Goal: Find specific page/section: Find specific page/section

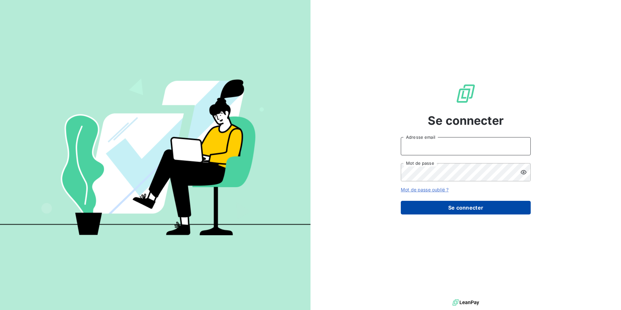
type input "[PERSON_NAME][EMAIL_ADDRESS][DOMAIN_NAME]"
click at [464, 207] on button "Se connecter" at bounding box center [466, 208] width 130 height 14
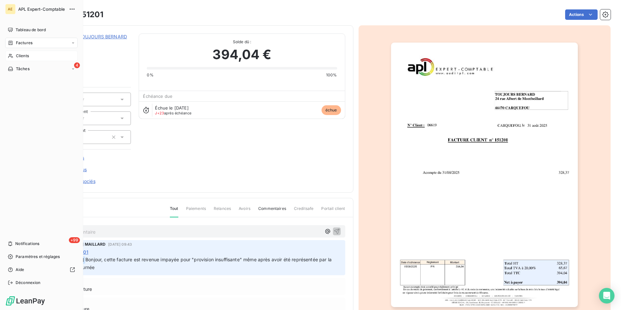
click at [24, 57] on span "Clients" at bounding box center [22, 56] width 13 height 6
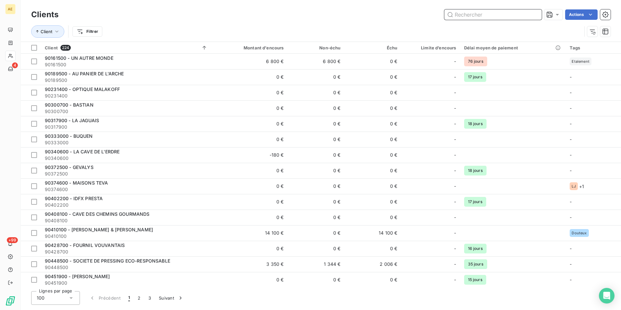
click at [476, 14] on input "text" at bounding box center [492, 14] width 97 height 10
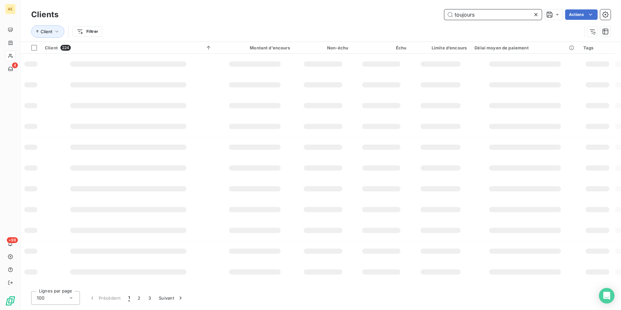
type input "toujours"
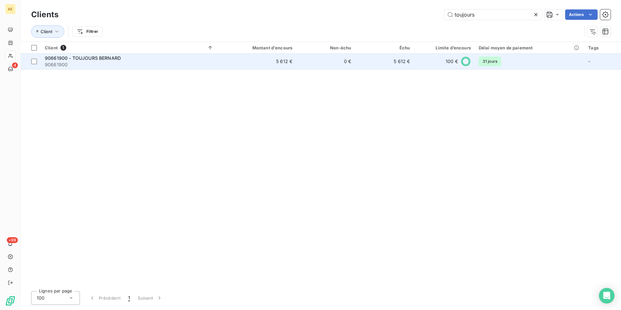
click at [102, 59] on span "90661900 - TOUJOURS BERNARD" at bounding box center [83, 58] width 76 height 6
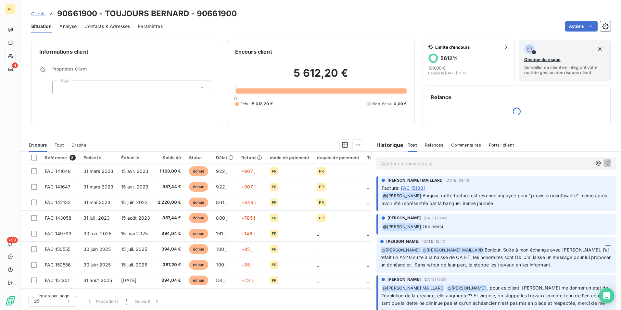
click at [404, 165] on p "Ajouter un commentaire ﻿" at bounding box center [486, 164] width 211 height 8
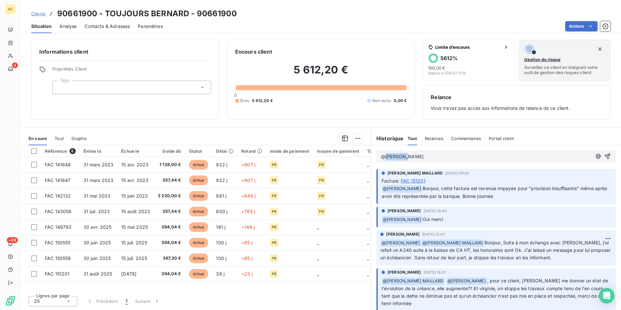
drag, startPoint x: 385, startPoint y: 156, endPoint x: 415, endPoint y: 159, distance: 29.6
click at [415, 159] on p "@[PERSON_NAME]" at bounding box center [486, 156] width 211 height 7
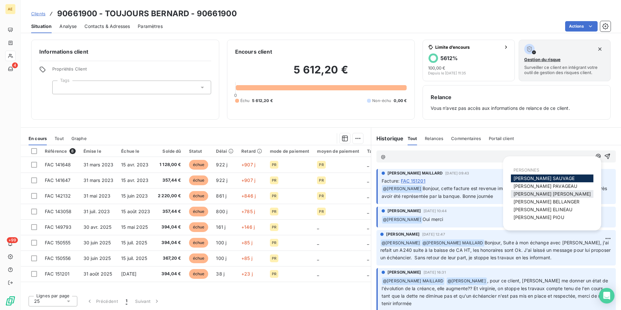
click at [556, 194] on span "[PERSON_NAME] MAILLARD" at bounding box center [552, 194] width 77 height 6
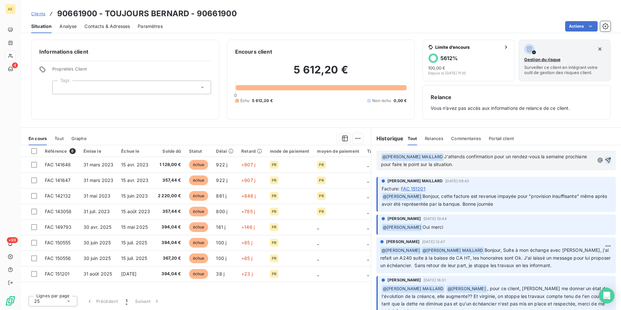
click at [606, 161] on icon "button" at bounding box center [609, 161] width 6 height 6
